Goal: Transaction & Acquisition: Book appointment/travel/reservation

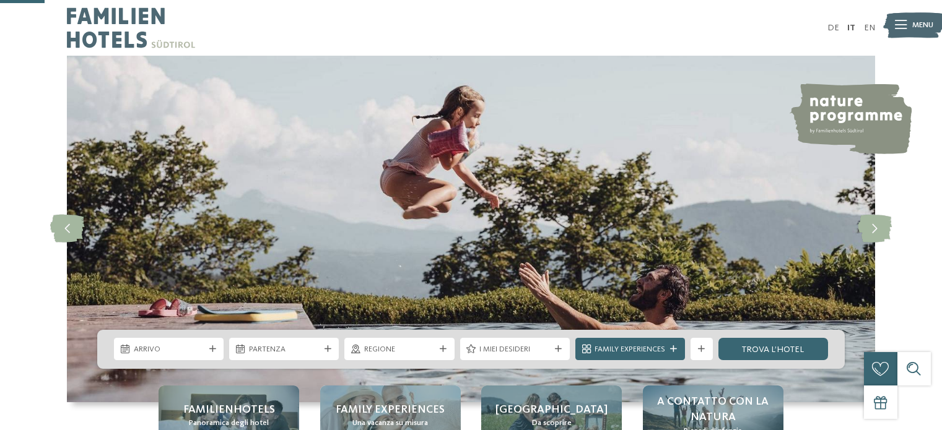
click at [137, 330] on div "Arrivo Partenza" at bounding box center [470, 349] width 747 height 39
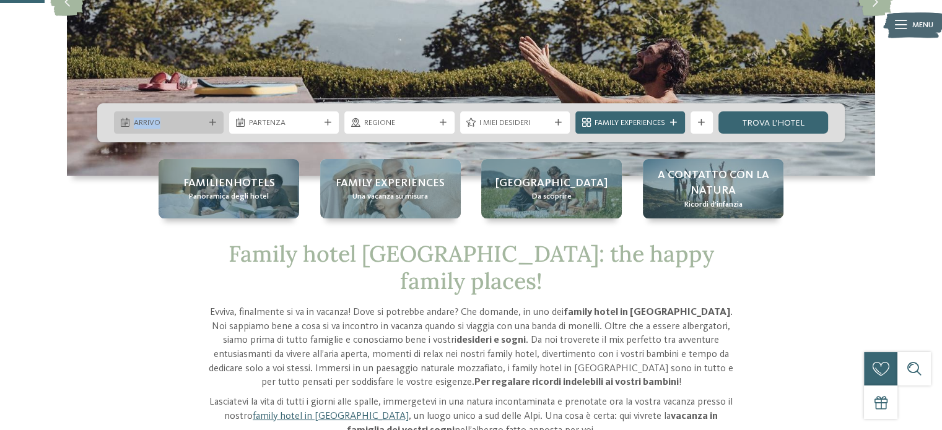
drag, startPoint x: 137, startPoint y: 108, endPoint x: 164, endPoint y: 123, distance: 30.2
click at [141, 111] on div "Arrivo Partenza" at bounding box center [470, 122] width 747 height 39
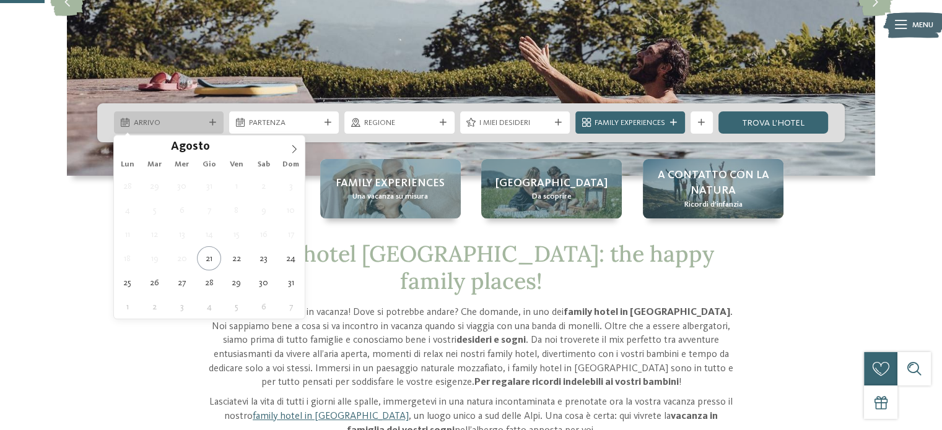
click at [164, 123] on span "Arrivo" at bounding box center [169, 123] width 71 height 11
click at [299, 150] on span at bounding box center [294, 146] width 21 height 21
click at [297, 149] on icon at bounding box center [294, 149] width 9 height 9
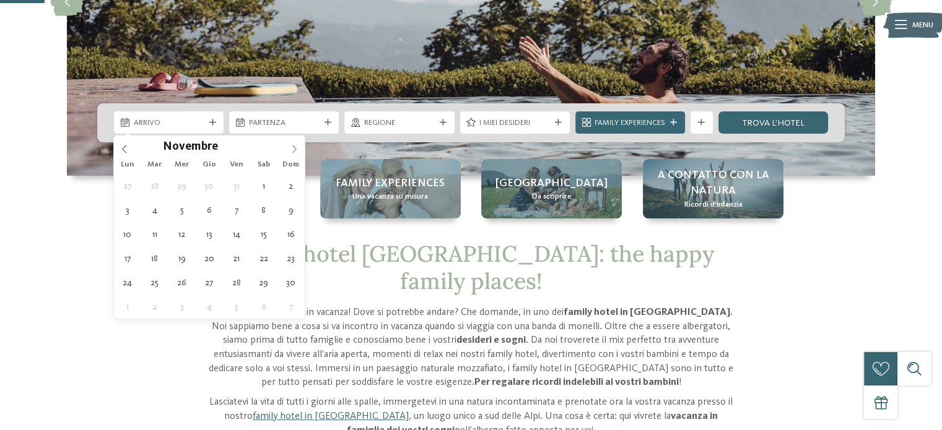
type input "****"
click at [297, 149] on icon at bounding box center [294, 149] width 9 height 9
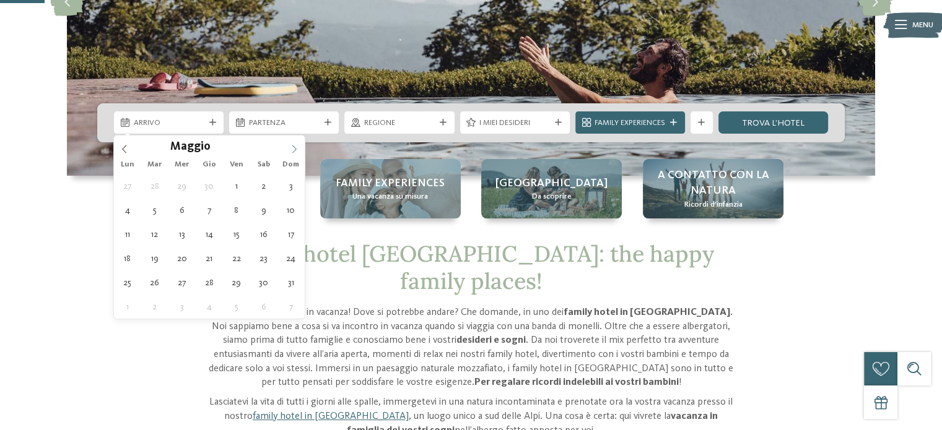
click at [297, 149] on icon at bounding box center [294, 149] width 9 height 9
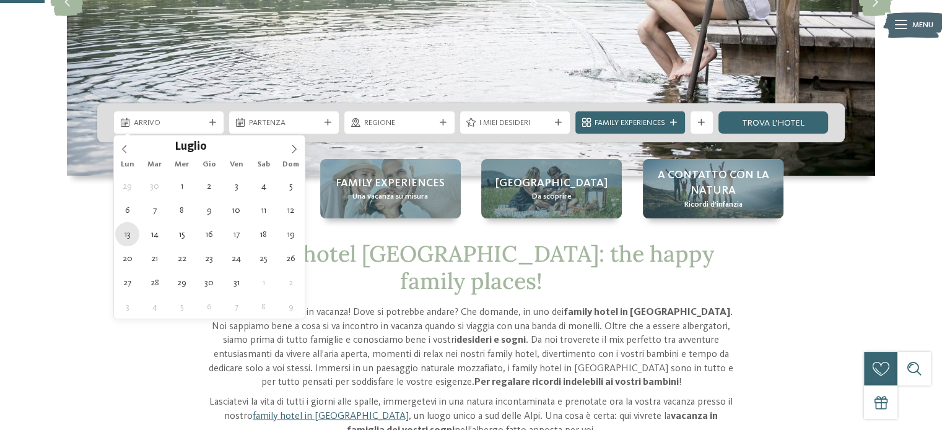
type div "[DATE]"
type input "****"
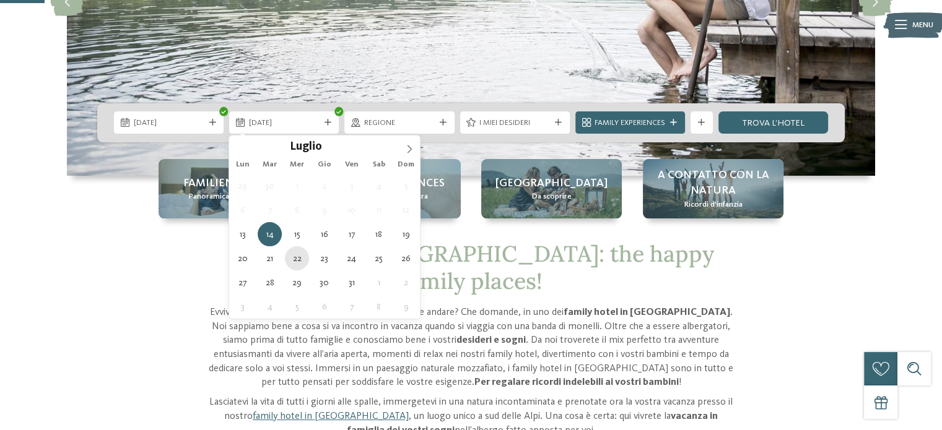
type div "[DATE]"
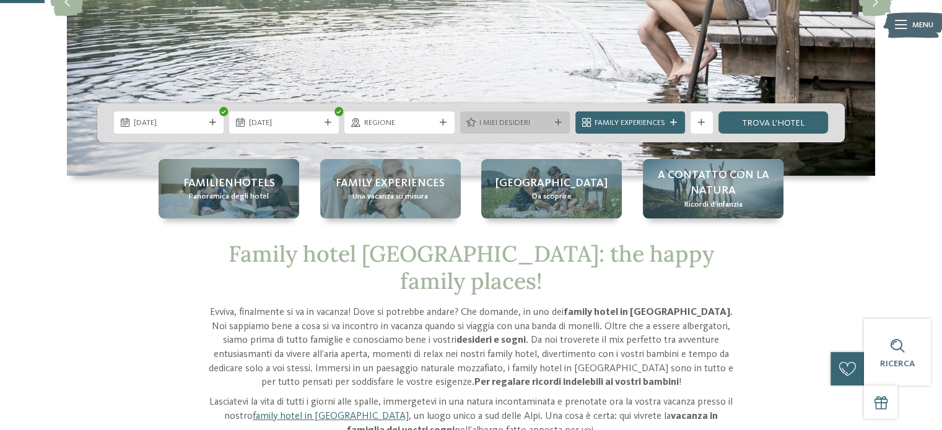
click at [487, 123] on span "I miei desideri" at bounding box center [514, 123] width 71 height 11
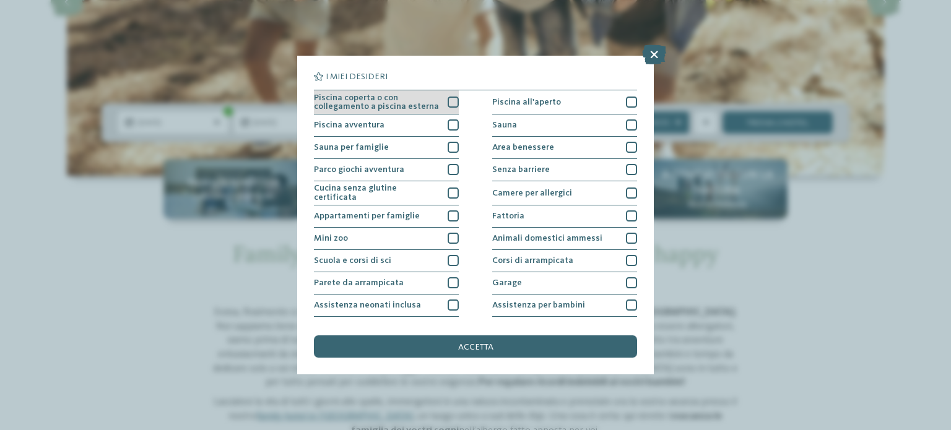
click at [440, 102] on div "Piscina coperta o con collegamento a piscina esterna" at bounding box center [386, 102] width 145 height 24
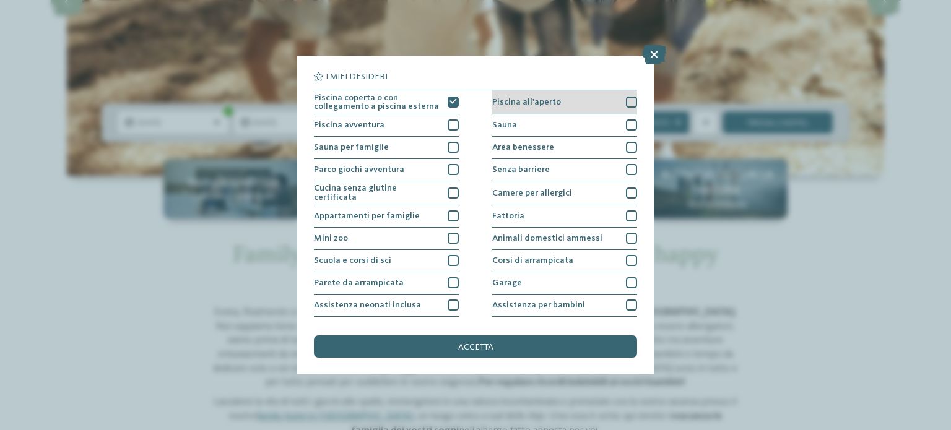
click at [575, 104] on div "Piscina all'aperto" at bounding box center [564, 102] width 145 height 24
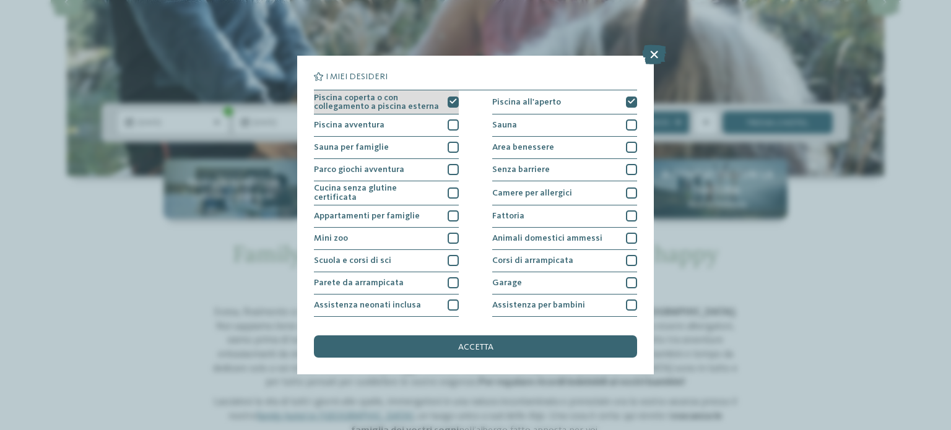
click at [437, 106] on div "Piscina coperta o con collegamento a piscina esterna" at bounding box center [386, 102] width 145 height 24
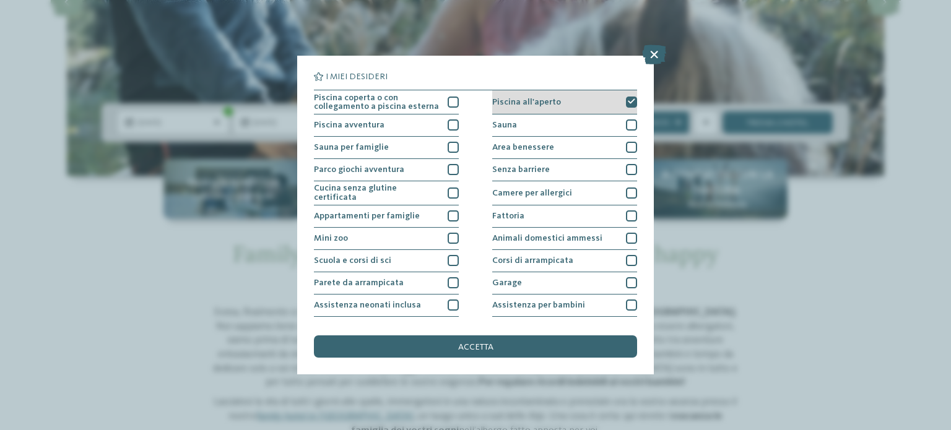
click at [554, 103] on div "Piscina all'aperto" at bounding box center [564, 102] width 145 height 24
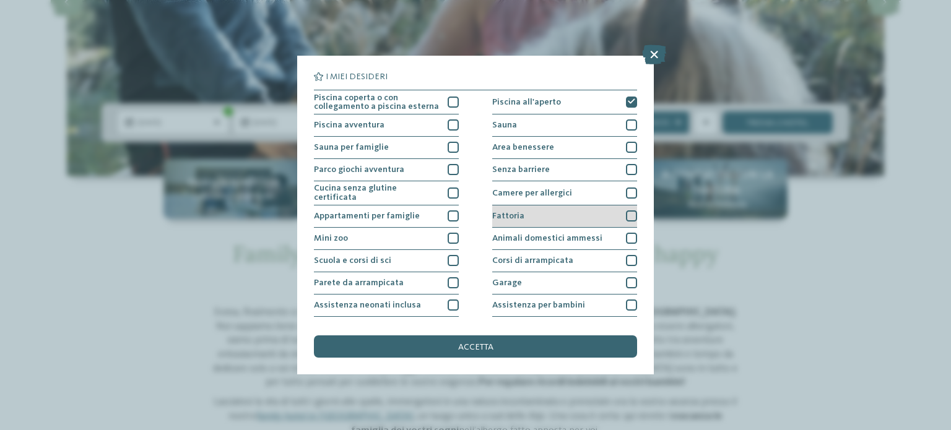
click at [565, 212] on div "Fattoria" at bounding box center [564, 217] width 145 height 22
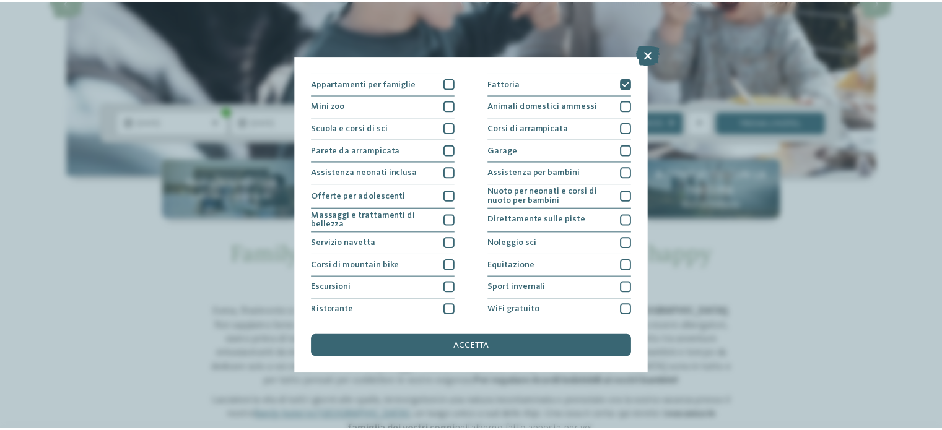
scroll to position [155, 0]
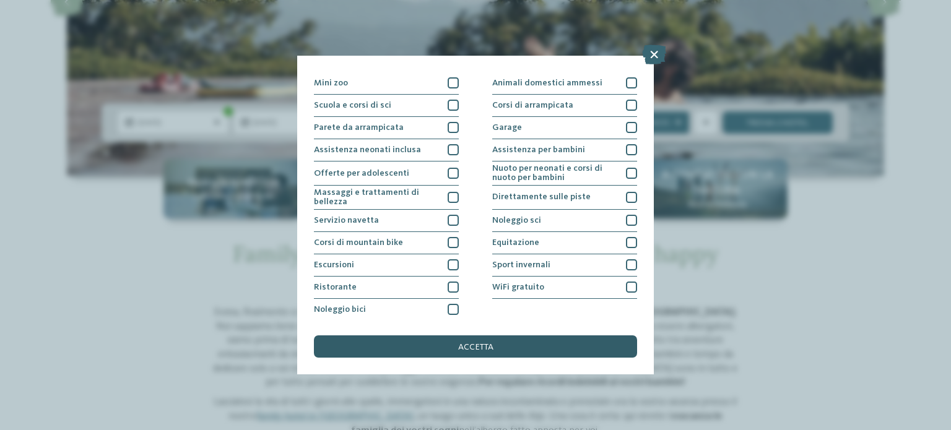
click at [547, 350] on div "accetta" at bounding box center [475, 347] width 323 height 22
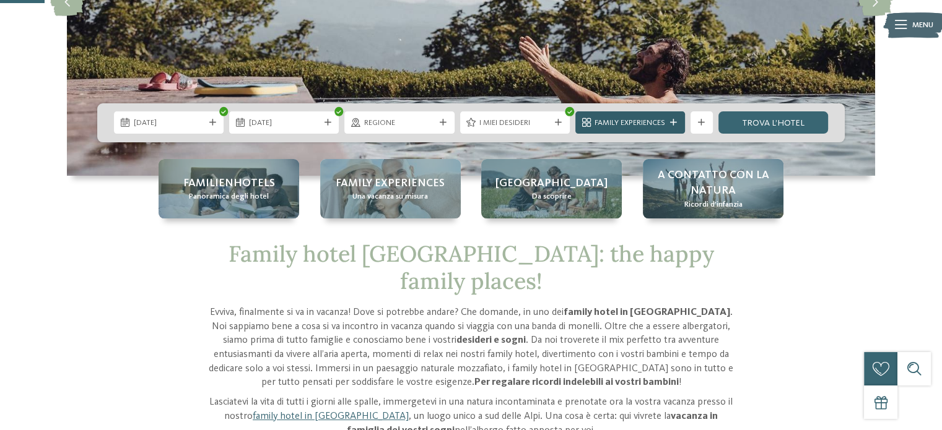
click at [639, 121] on span "Family Experiences" at bounding box center [629, 123] width 71 height 11
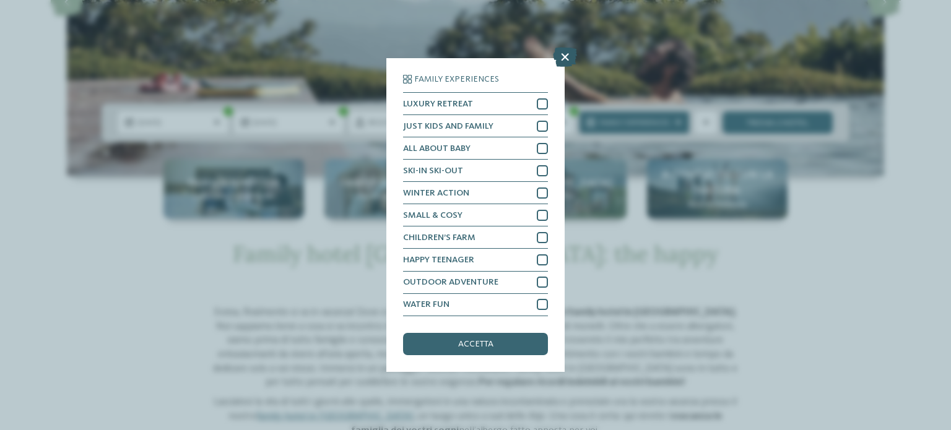
click at [567, 69] on div "Family Experiences LUXURY RETREAT JUST KIDS AND FAMILY" at bounding box center [475, 215] width 951 height 430
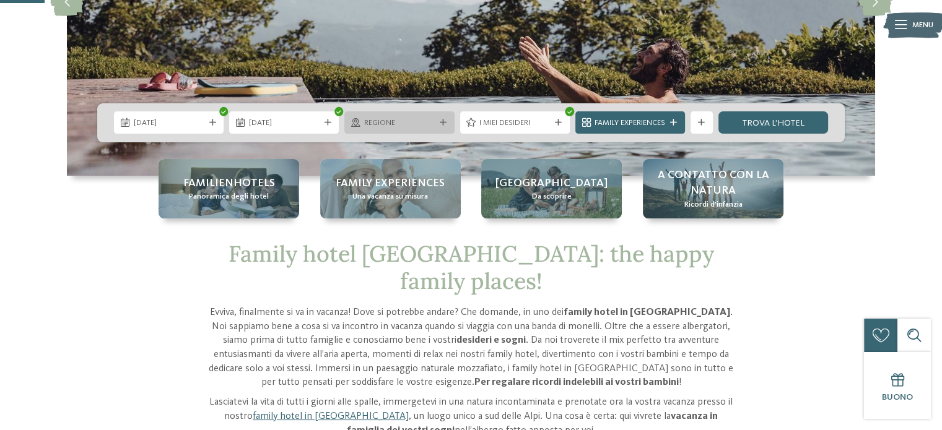
click at [396, 126] on span "Regione" at bounding box center [399, 123] width 71 height 11
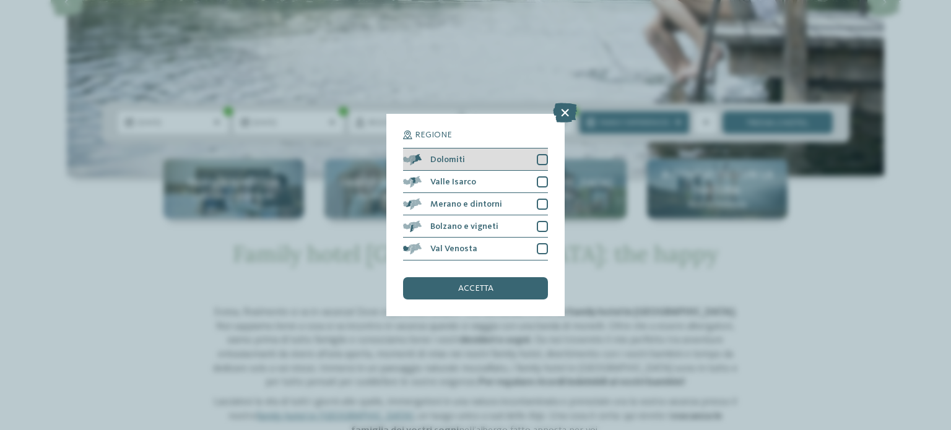
click at [507, 165] on div "Dolomiti" at bounding box center [475, 160] width 145 height 22
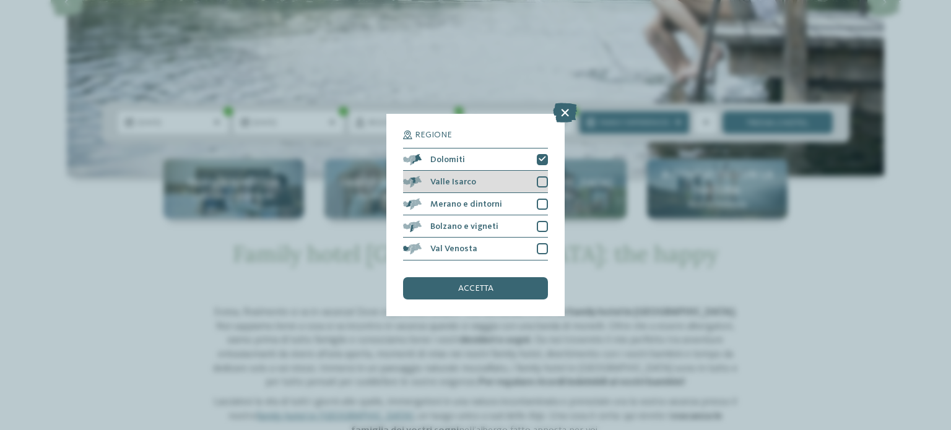
click at [508, 178] on div "Valle Isarco" at bounding box center [475, 182] width 145 height 22
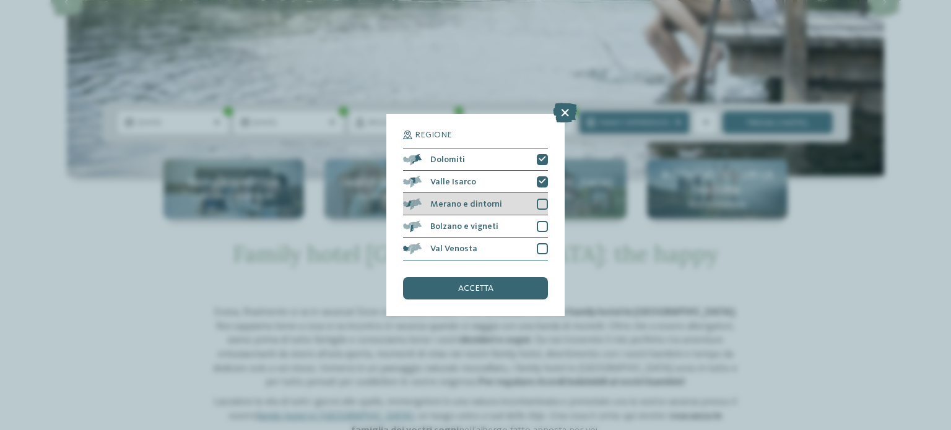
click at [509, 205] on div "Merano e dintorni" at bounding box center [475, 204] width 145 height 22
click at [511, 228] on div "Bolzano e vigneti" at bounding box center [475, 226] width 145 height 22
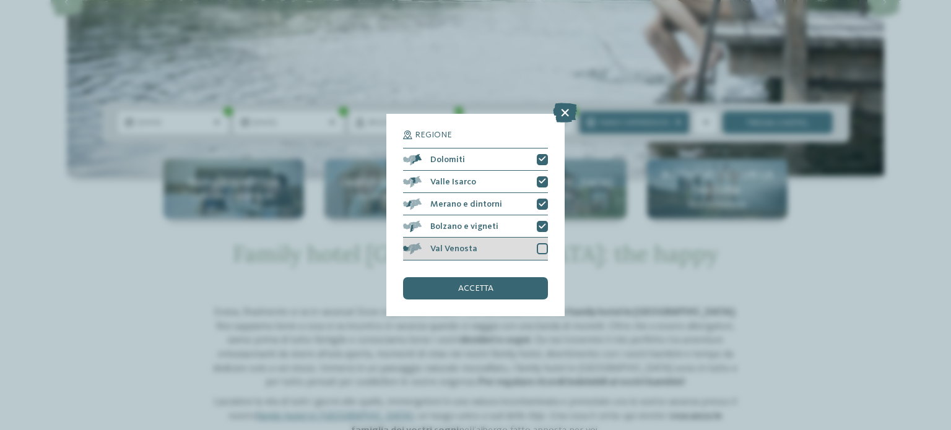
click at [508, 250] on div "Val Venosta" at bounding box center [475, 249] width 145 height 22
click at [517, 294] on div "accetta" at bounding box center [475, 288] width 145 height 22
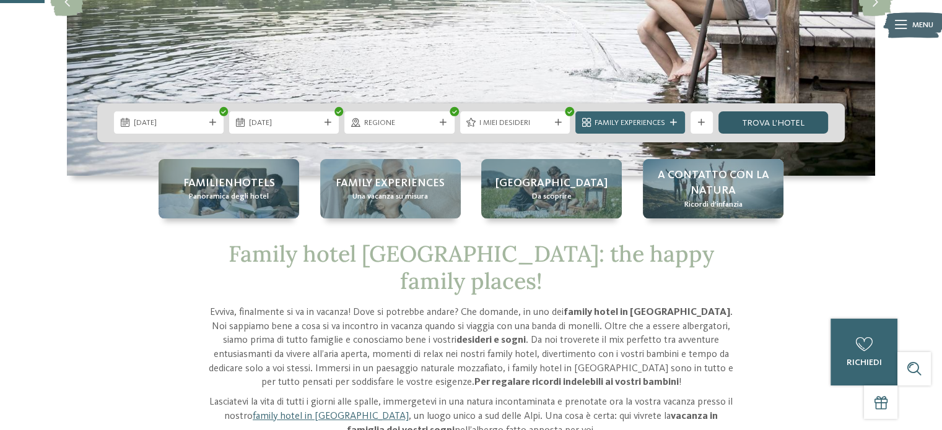
click at [767, 113] on link "trova l’hotel" at bounding box center [773, 122] width 110 height 22
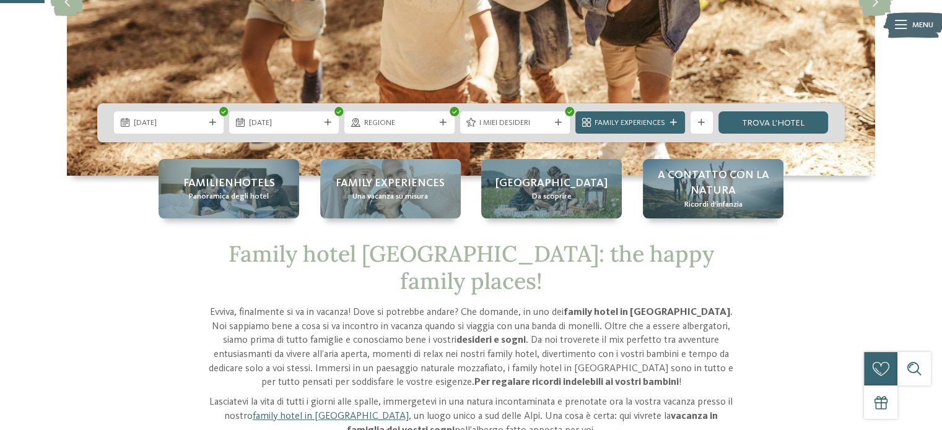
scroll to position [0, 0]
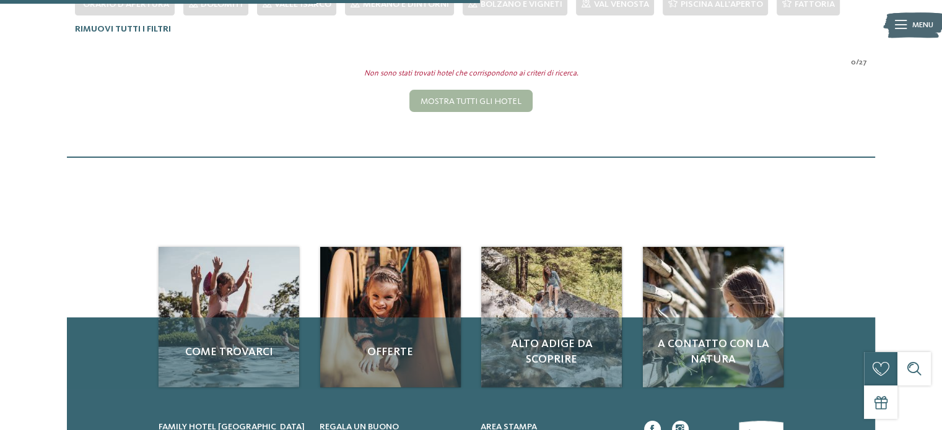
scroll to position [132, 0]
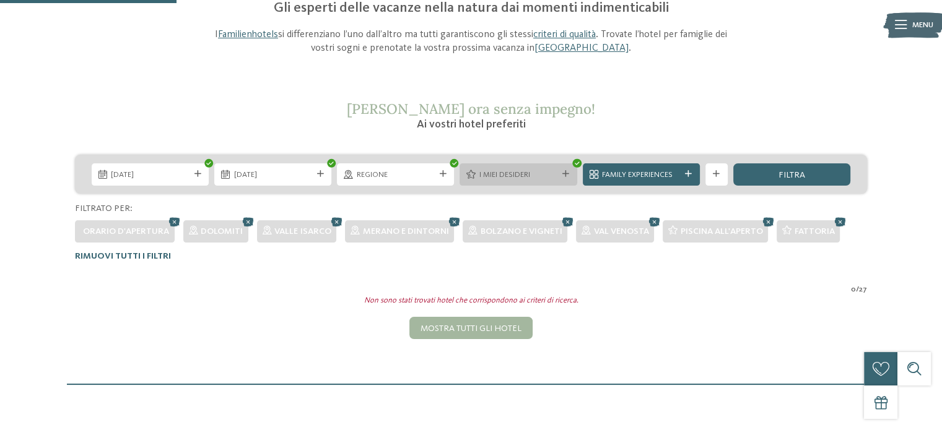
click at [529, 174] on span "I miei desideri" at bounding box center [518, 175] width 78 height 11
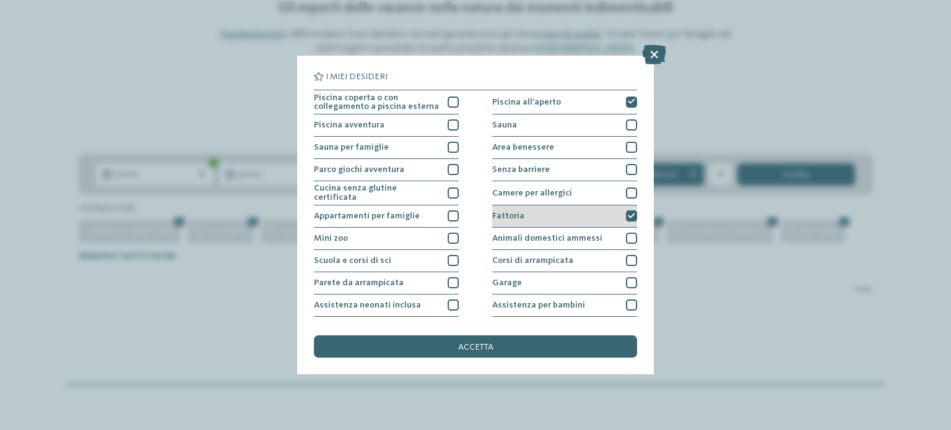
click at [581, 217] on div "Fattoria" at bounding box center [564, 217] width 145 height 22
click at [537, 362] on div "I miei desideri Piscina coperta o con collegamento a piscina esterna Piscina al…" at bounding box center [475, 215] width 357 height 319
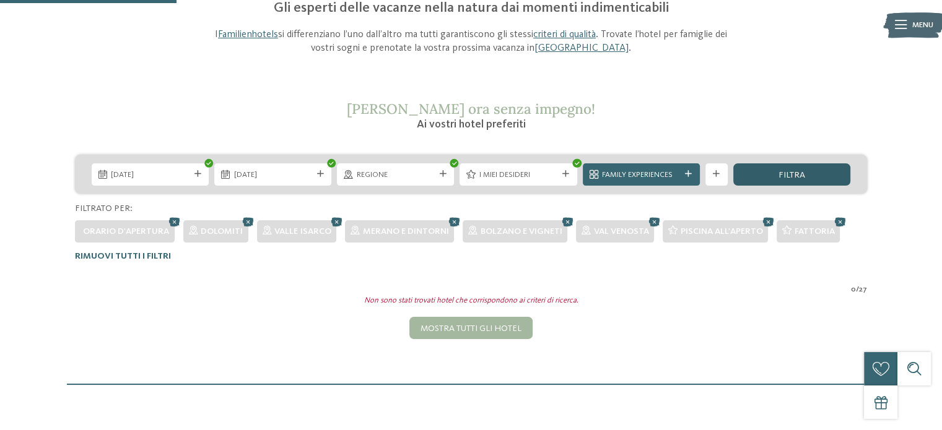
click at [797, 168] on div "filtra" at bounding box center [791, 174] width 117 height 22
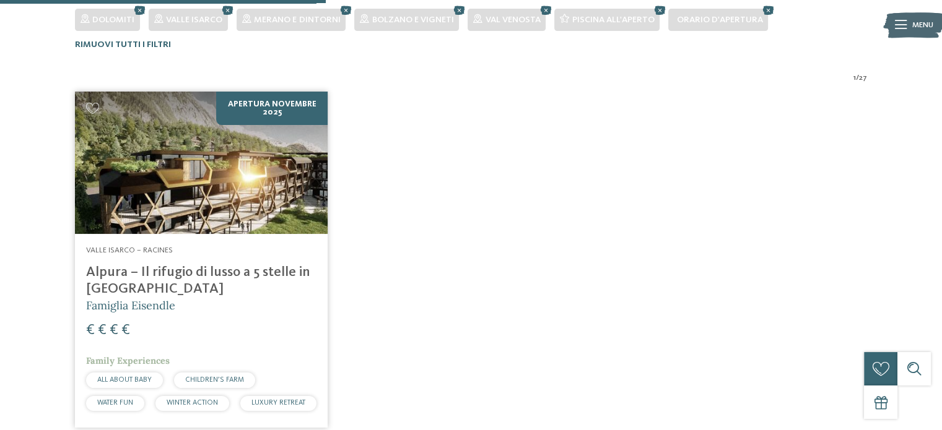
scroll to position [359, 0]
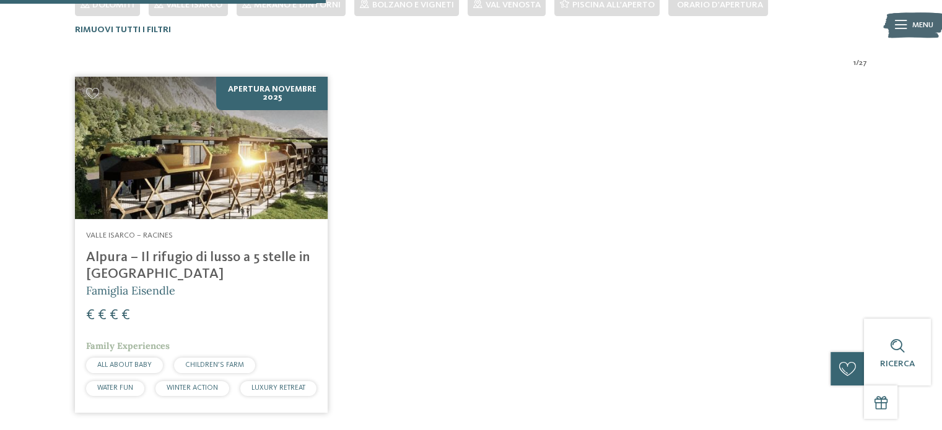
drag, startPoint x: 564, startPoint y: 204, endPoint x: 467, endPoint y: 181, distance: 99.9
click at [467, 181] on div "Apertura [DATE] [GEOGRAPHIC_DATA] – [GEOGRAPHIC_DATA] Alpura – Il rifugio di lu…" at bounding box center [470, 245] width 809 height 353
click at [297, 218] on img at bounding box center [201, 148] width 253 height 142
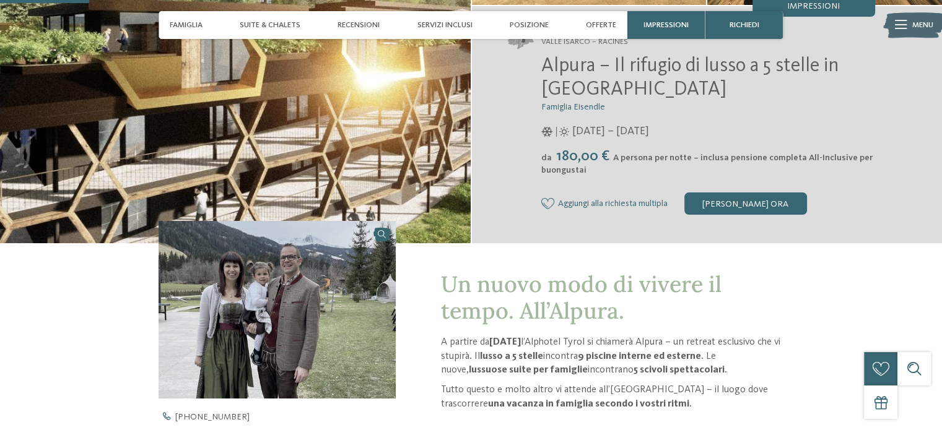
click at [860, 163] on div "da 180,00 € A persona per notte – inclusa pensione completa All-Inclusive per b…" at bounding box center [708, 162] width 334 height 28
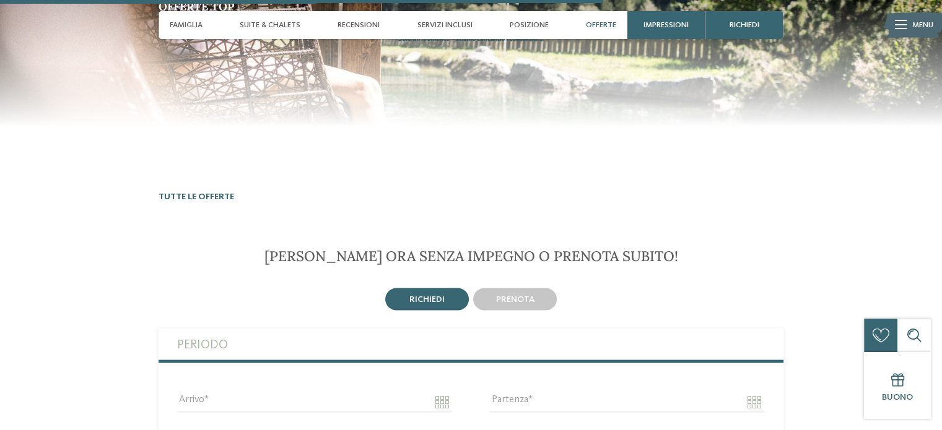
scroll to position [2270, 0]
